Goal: Task Accomplishment & Management: Manage account settings

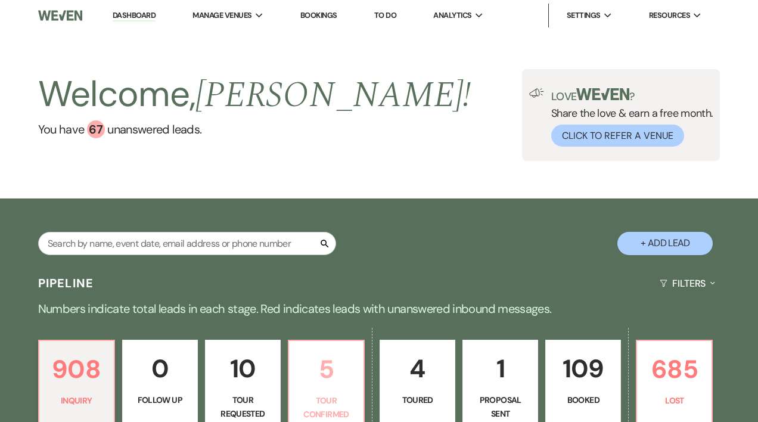
click at [321, 388] on p "5" at bounding box center [326, 369] width 60 height 40
select select "4"
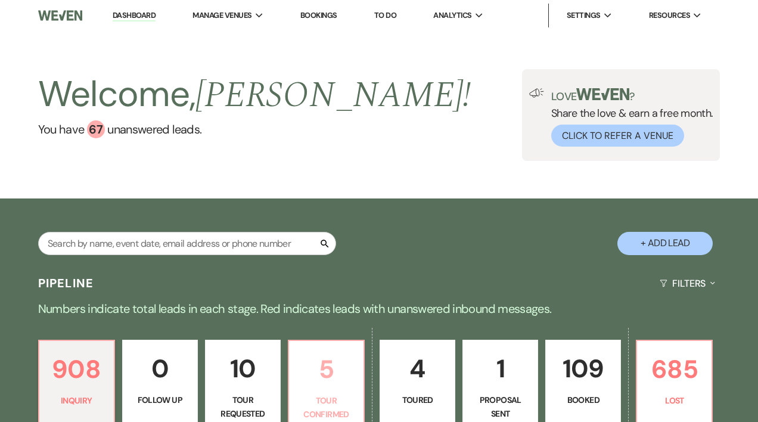
select select "4"
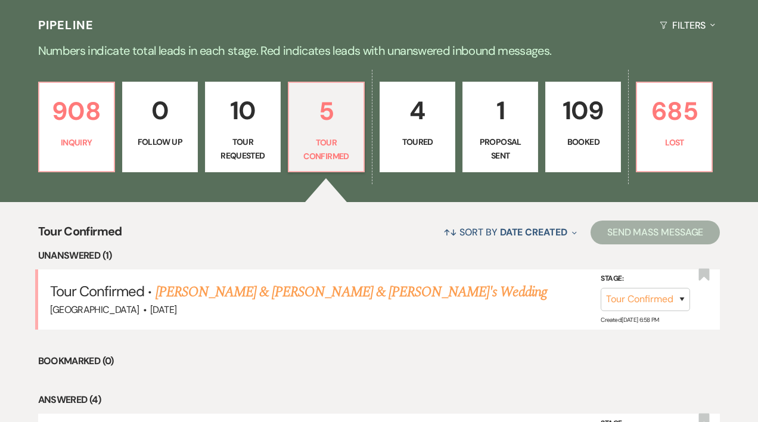
scroll to position [260, 0]
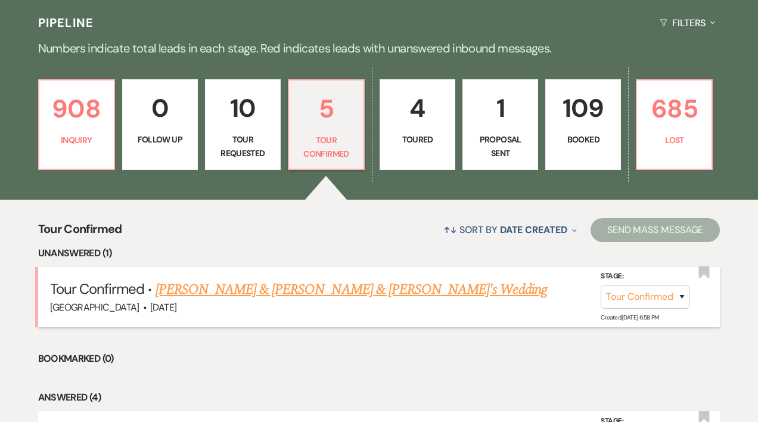
click at [274, 286] on link "[PERSON_NAME] & [PERSON_NAME] & [PERSON_NAME]'s Wedding" at bounding box center [351, 289] width 391 height 21
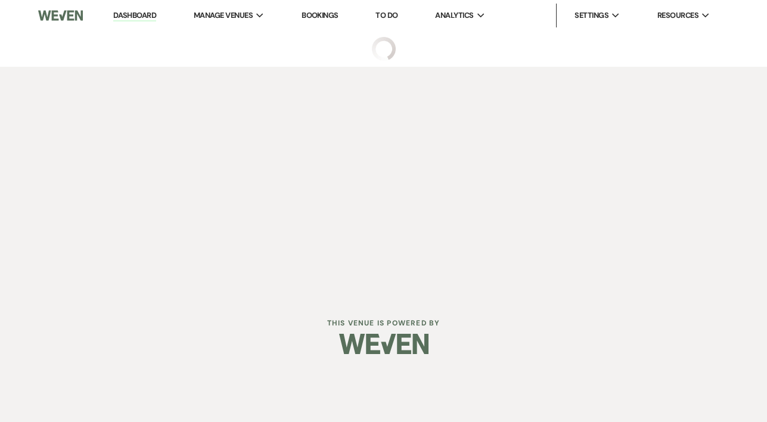
select select "4"
select select "5"
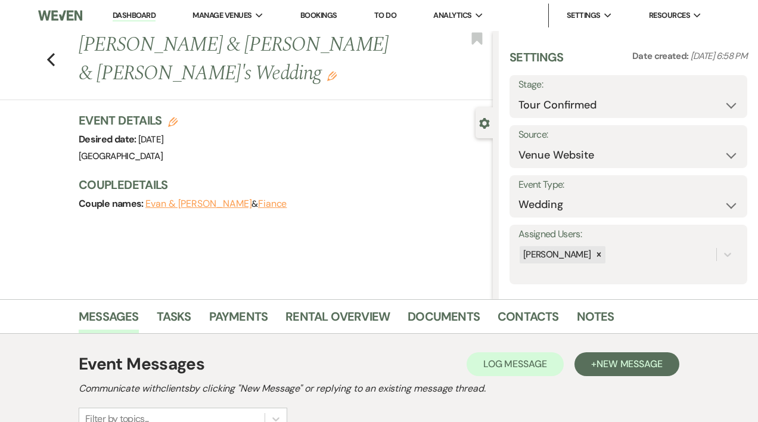
click at [122, 11] on link "Dashboard" at bounding box center [134, 15] width 43 height 11
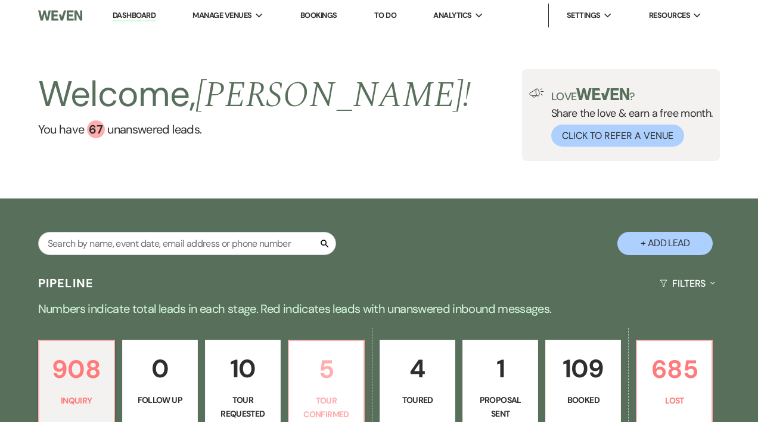
click at [331, 389] on p "5" at bounding box center [326, 369] width 60 height 40
select select "4"
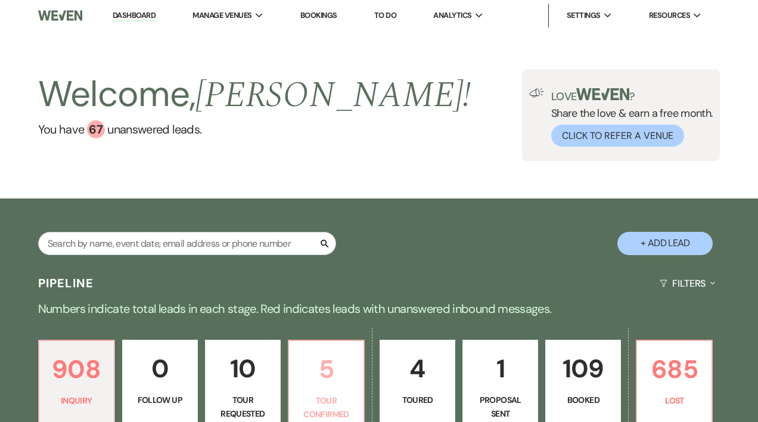
select select "4"
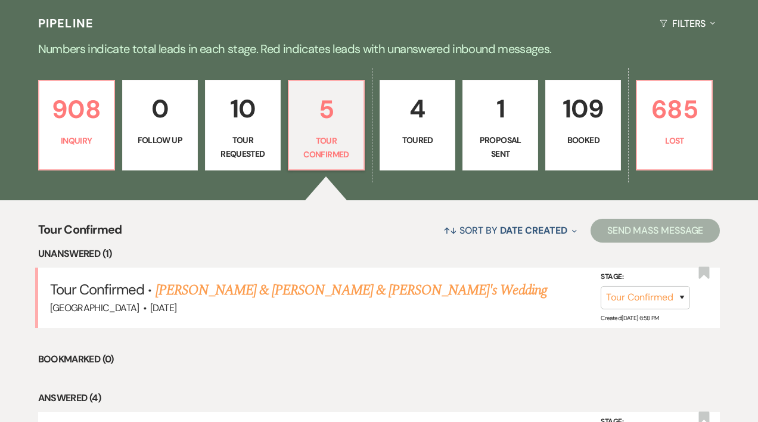
scroll to position [266, 0]
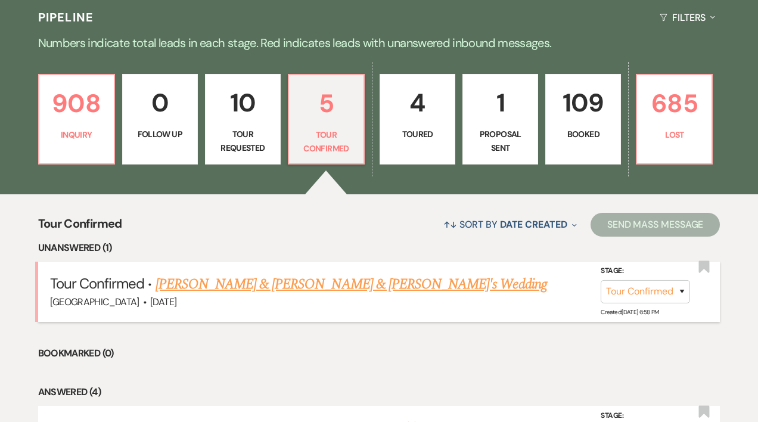
click at [308, 285] on link "[PERSON_NAME] & [PERSON_NAME] & [PERSON_NAME]'s Wedding" at bounding box center [351, 284] width 391 height 21
select select "4"
select select "5"
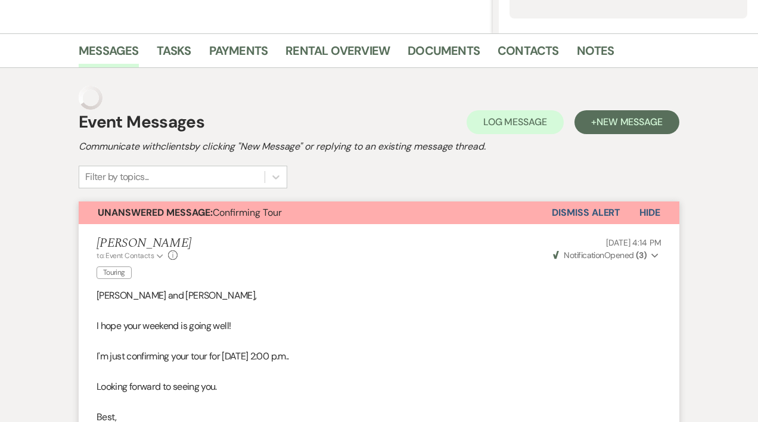
scroll to position [98, 0]
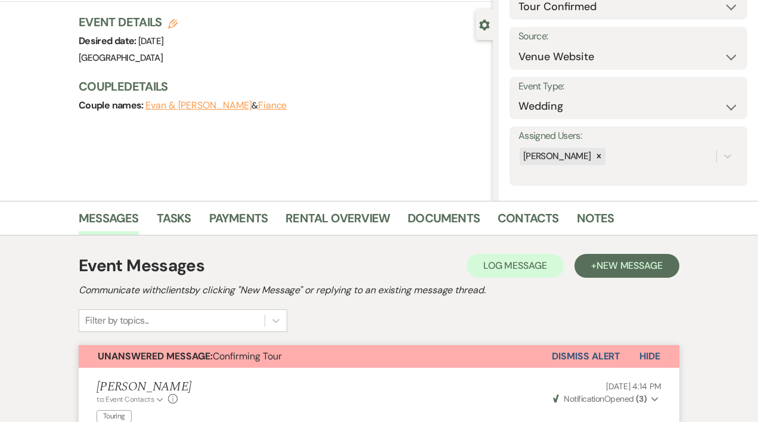
click at [600, 357] on button "Dismiss Alert" at bounding box center [586, 356] width 69 height 23
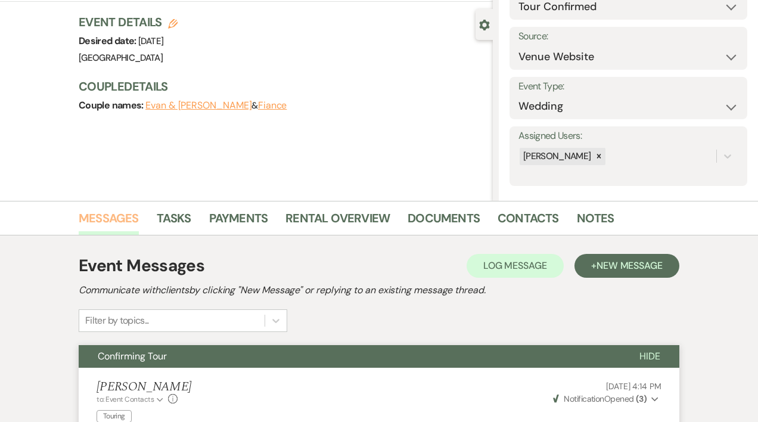
click at [117, 215] on link "Messages" at bounding box center [109, 222] width 60 height 26
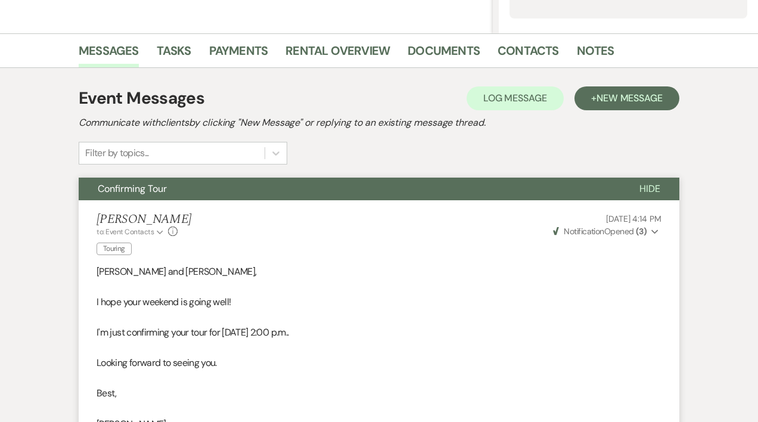
select select "4"
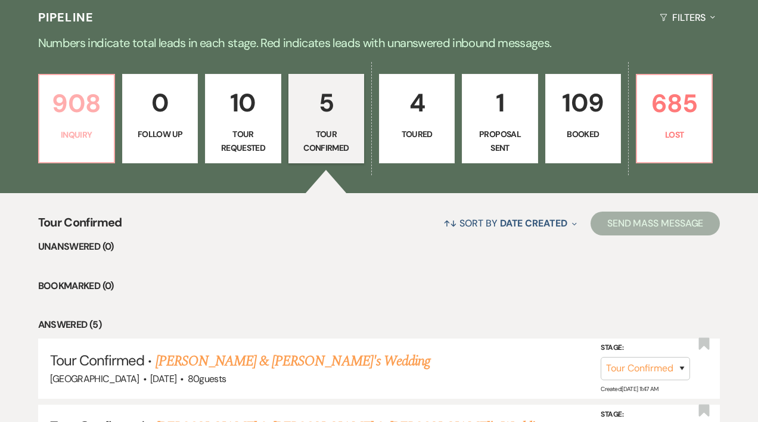
click at [76, 115] on p "908" at bounding box center [76, 103] width 60 height 40
